Goal: Task Accomplishment & Management: Use online tool/utility

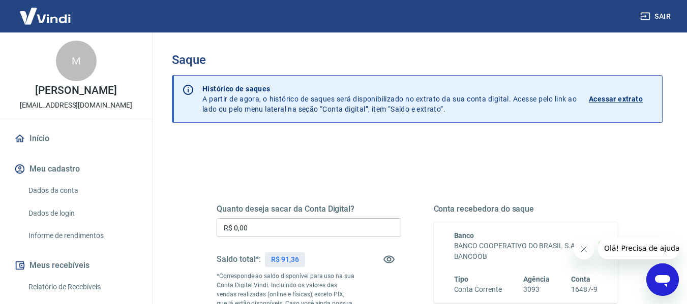
click at [281, 255] on p "R$ 91,36" at bounding box center [285, 260] width 28 height 11
copy p "91,36"
drag, startPoint x: 261, startPoint y: 224, endPoint x: 189, endPoint y: 230, distance: 71.9
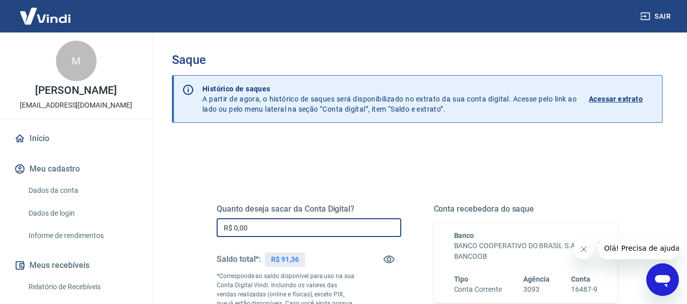
paste input "91,36"
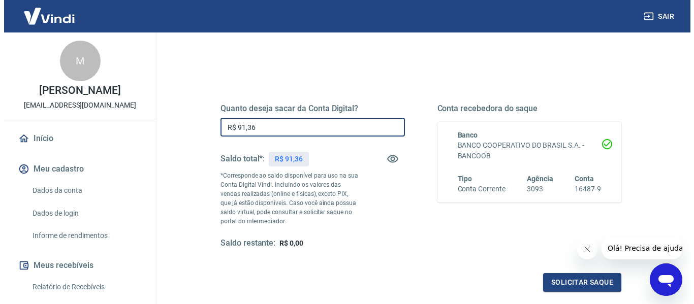
scroll to position [102, 0]
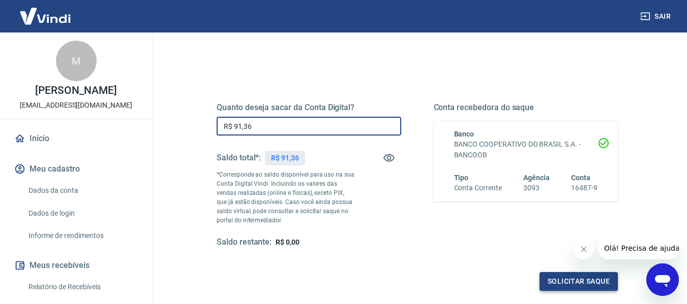
type input "R$ 91,36"
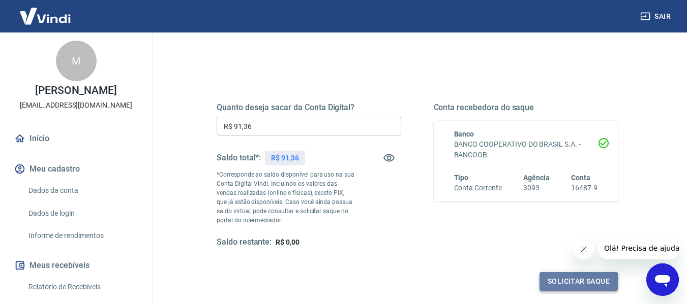
click at [590, 279] on button "Solicitar saque" at bounding box center [578, 281] width 78 height 19
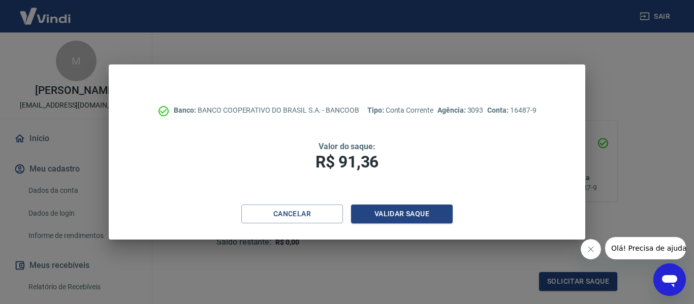
click at [590, 249] on icon "Fechar mensagem da empresa" at bounding box center [591, 249] width 8 height 8
click at [412, 222] on button "Validar saque" at bounding box center [402, 214] width 102 height 19
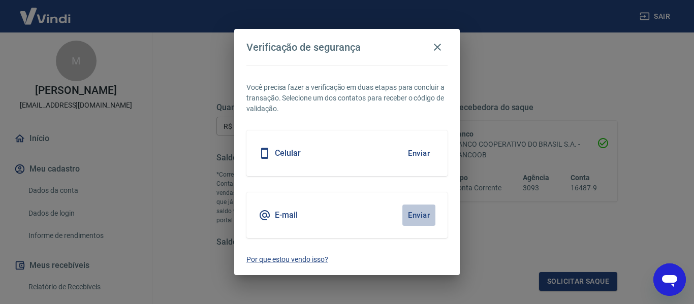
click at [419, 214] on button "Enviar" at bounding box center [419, 215] width 33 height 21
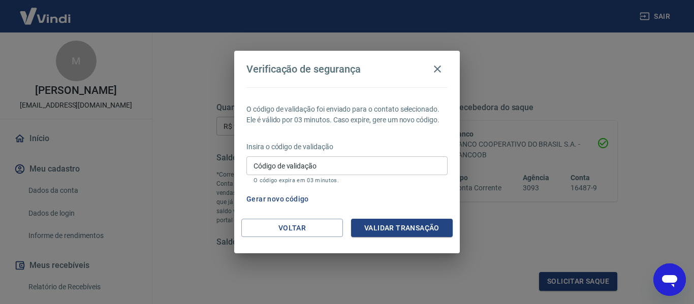
click at [349, 169] on input "Código de validação" at bounding box center [347, 166] width 201 height 19
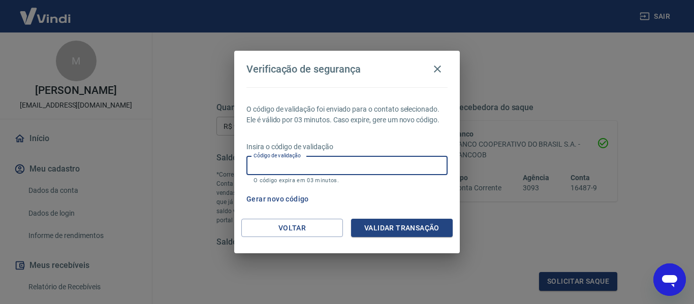
click at [342, 167] on input "Código de validação" at bounding box center [347, 166] width 201 height 19
type input "161986"
click at [431, 230] on button "Validar transação" at bounding box center [402, 228] width 102 height 19
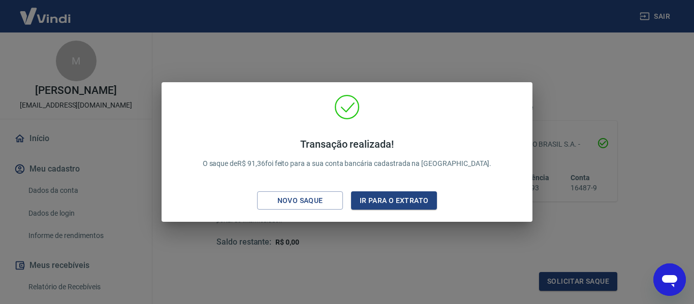
click at [286, 166] on p "Transação realizada! O saque de R$ 91,36 foi feito para a sua conta bancária ca…" at bounding box center [347, 153] width 289 height 31
click at [286, 165] on p "Transação realizada! O saque de R$ 91,36 foi feito para a sua conta bancária ca…" at bounding box center [347, 153] width 289 height 31
copy p "91,36"
